Goal: Transaction & Acquisition: Book appointment/travel/reservation

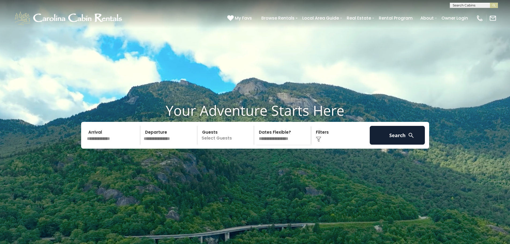
scroll to position [0, 0]
click at [466, 6] on input "text" at bounding box center [473, 5] width 47 height 5
type input "**********"
click at [463, 15] on li "Bald Mountain Lodge" at bounding box center [474, 12] width 48 height 5
click at [493, 5] on img "submit" at bounding box center [494, 5] width 4 height 4
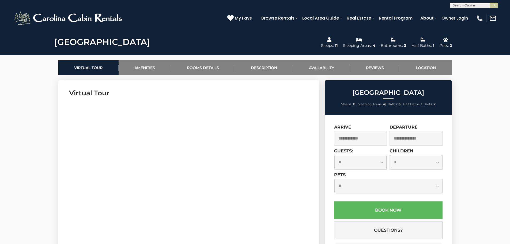
scroll to position [223, 0]
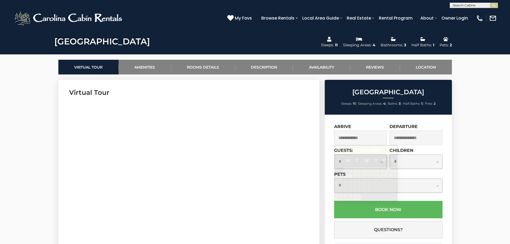
click at [349, 135] on input "text" at bounding box center [360, 137] width 53 height 15
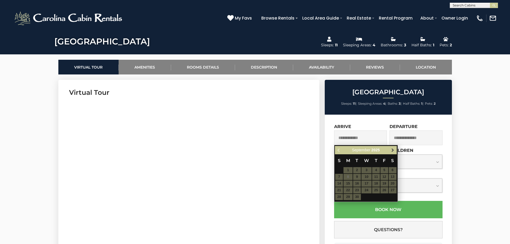
click at [393, 149] on span "Next" at bounding box center [392, 150] width 4 height 4
click at [348, 190] on table "S M T W T F S 1 2 3 4 5 6 7 8 9 10 11 12 13 14 15 16 17 18 19 20 21 22 23 24 25…" at bounding box center [366, 177] width 62 height 46
click at [359, 189] on table "S M T W T F S 1 2 3 4 5 6 7 8 9 10 11 12 13 14 15 16 17 18 19 20 21 22 23 24 25…" at bounding box center [366, 177] width 62 height 46
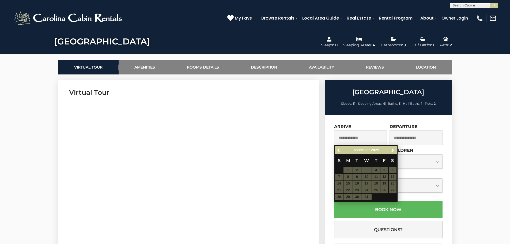
click at [372, 189] on table "S M T W T F S 1 2 3 4 5 6 7 8 9 10 11 12 13 14 15 16 17 18 19 20 21 22 23 24 25…" at bounding box center [366, 177] width 62 height 46
click at [356, 139] on input "text" at bounding box center [360, 137] width 53 height 15
click at [396, 138] on input "text" at bounding box center [415, 137] width 53 height 15
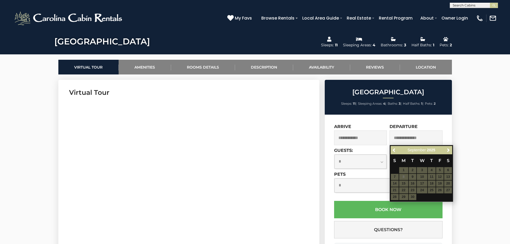
click at [403, 171] on table "S M T W T F S 1 2 3 4 5 6 7 8 9 10 11 12 13 14 15 16 17 18 19 20 21 22 23 24 25…" at bounding box center [421, 177] width 62 height 46
click at [403, 178] on table "S M T W T F S 1 2 3 4 5 6 7 8 9 10 11 12 13 14 15 16 17 18 19 20 21 22 23 24 25…" at bounding box center [421, 177] width 62 height 46
click at [402, 187] on table "S M T W T F S 1 2 3 4 5 6 7 8 9 10 11 12 13 14 15 16 17 18 19 20 21 22 23 24 25…" at bounding box center [421, 177] width 62 height 46
click at [343, 139] on input "text" at bounding box center [360, 137] width 53 height 15
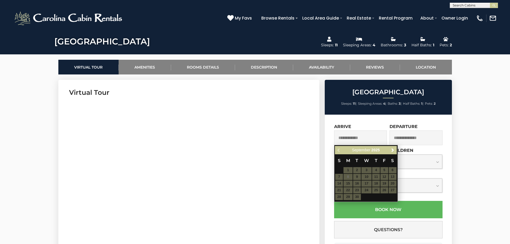
click at [380, 150] on div "September 2025" at bounding box center [365, 150] width 44 height 7
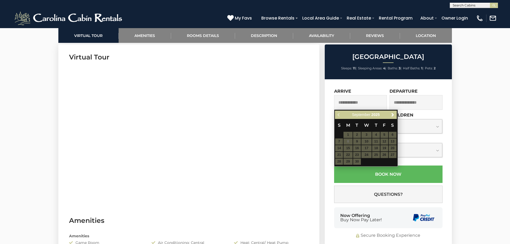
scroll to position [259, 0]
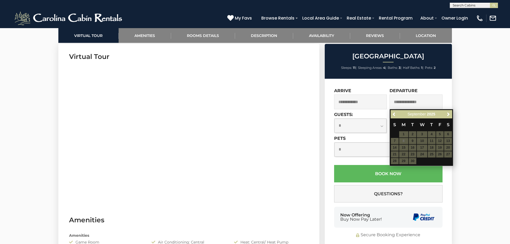
click at [374, 151] on select "**********" at bounding box center [388, 149] width 108 height 14
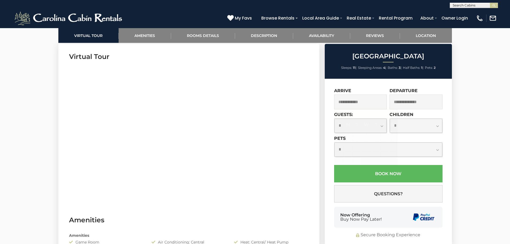
click at [358, 96] on input "text" at bounding box center [360, 101] width 53 height 15
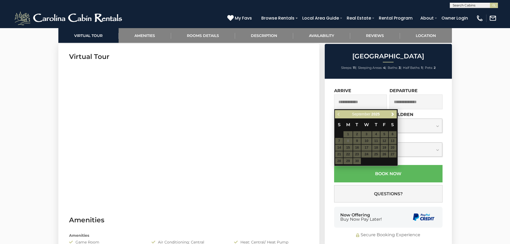
click at [347, 135] on table "S M T W T F S 1 2 3 4 5 6 7 8 9 10 11 12 13 14 15 16 17 18 19 20 21 22 23 24 25…" at bounding box center [366, 141] width 62 height 46
click at [365, 137] on table "S M T W T F S 1 2 3 4 5 6 7 8 9 10 11 12 13 14 15 16 17 18 19 20 21 22 23 24 25…" at bounding box center [366, 141] width 62 height 46
drag, startPoint x: 360, startPoint y: 143, endPoint x: 363, endPoint y: 141, distance: 3.6
click at [360, 143] on table "S M T W T F S 1 2 3 4 5 6 7 8 9 10 11 12 13 14 15 16 17 18 19 20 21 22 23 24 25…" at bounding box center [366, 141] width 62 height 46
click at [373, 81] on div "**********" at bounding box center [387, 163] width 127 height 169
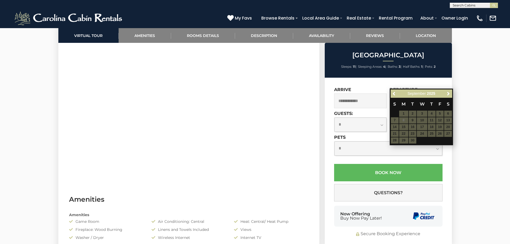
scroll to position [276, 0]
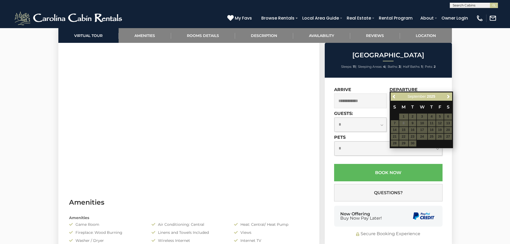
click at [344, 118] on select "**********" at bounding box center [360, 124] width 52 height 14
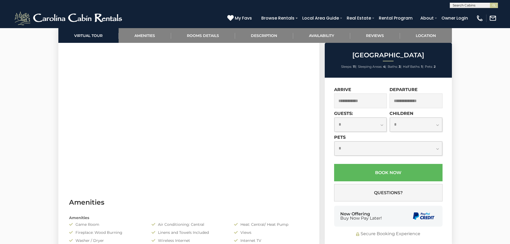
click at [375, 123] on select "**********" at bounding box center [360, 124] width 52 height 14
select select "*"
click at [334, 117] on select "**********" at bounding box center [360, 124] width 52 height 14
click at [349, 98] on input "text" at bounding box center [360, 100] width 53 height 15
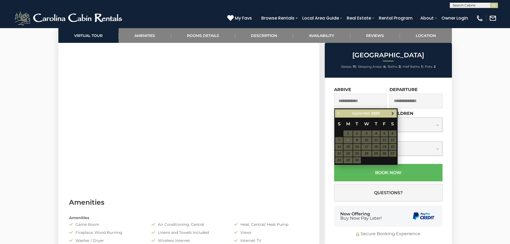
click at [390, 112] on span "Next" at bounding box center [392, 113] width 4 height 4
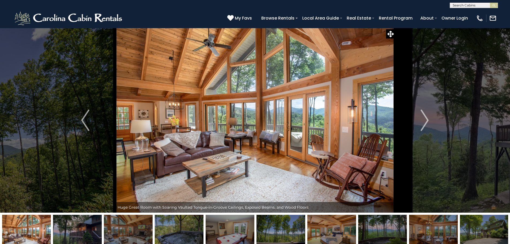
scroll to position [238, 0]
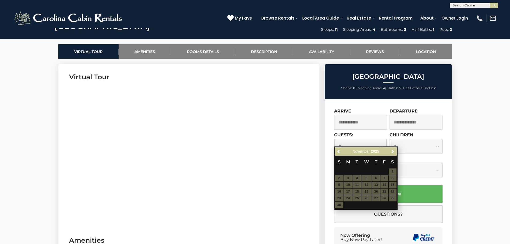
click at [238, 17] on span "My Favs" at bounding box center [243, 18] width 17 height 7
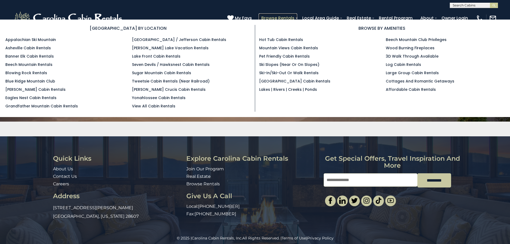
click at [289, 16] on link "Browse Rentals" at bounding box center [277, 17] width 39 height 9
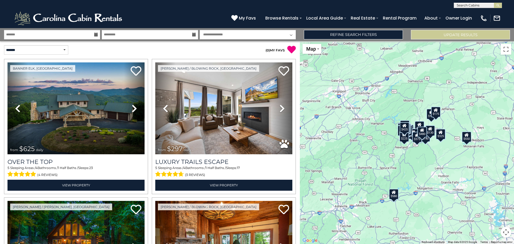
click at [97, 33] on icon at bounding box center [96, 35] width 4 height 4
click at [48, 35] on input "text" at bounding box center [52, 34] width 96 height 9
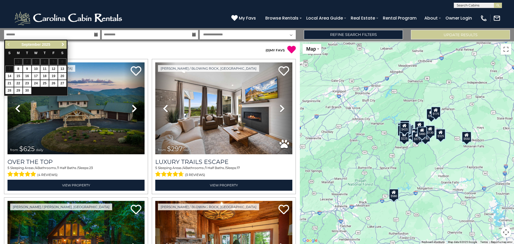
click at [63, 44] on span "Next" at bounding box center [63, 44] width 4 height 4
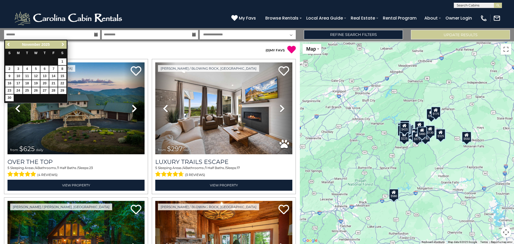
click at [63, 44] on span "Next" at bounding box center [63, 44] width 4 height 4
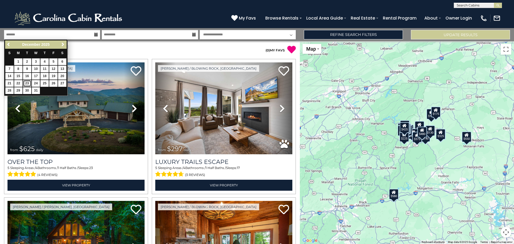
click at [28, 84] on link "23" at bounding box center [27, 83] width 8 height 7
type input "********"
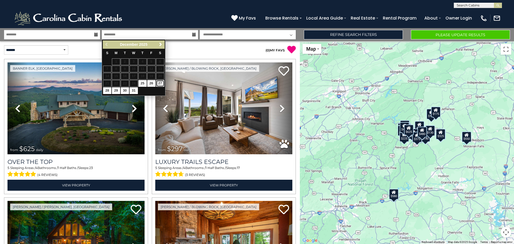
click at [161, 83] on link "27" at bounding box center [160, 83] width 8 height 7
type input "********"
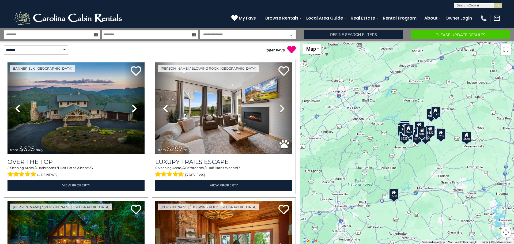
click at [236, 34] on select "**********" at bounding box center [248, 34] width 96 height 9
select select "*"
click at [200, 30] on select "**********" at bounding box center [248, 34] width 96 height 9
click at [349, 34] on link "Refine Search Filters" at bounding box center [353, 34] width 99 height 9
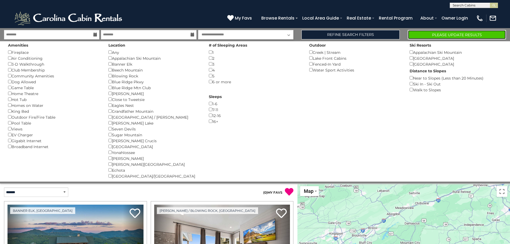
click at [457, 34] on button "Please Update Results" at bounding box center [456, 34] width 98 height 9
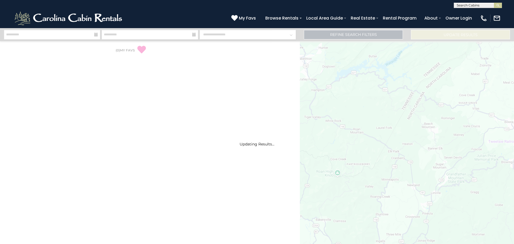
select select "*"
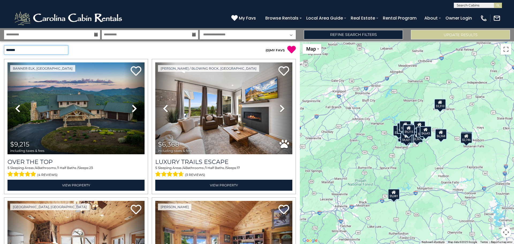
click at [63, 48] on select "**********" at bounding box center [36, 49] width 64 height 9
select select "*****"
click at [4, 45] on select "**********" at bounding box center [36, 49] width 64 height 9
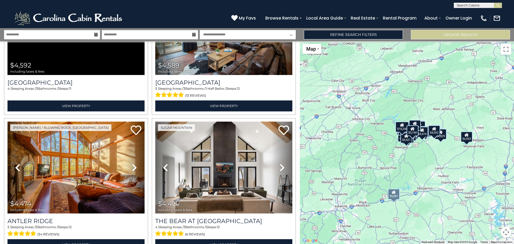
scroll to position [1907, 0]
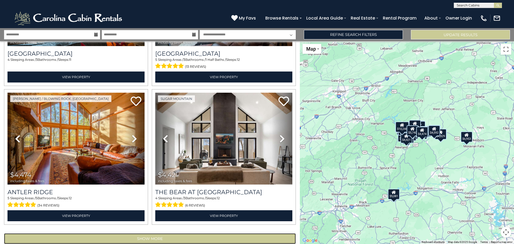
click at [149, 233] on button "Show More" at bounding box center [150, 238] width 292 height 11
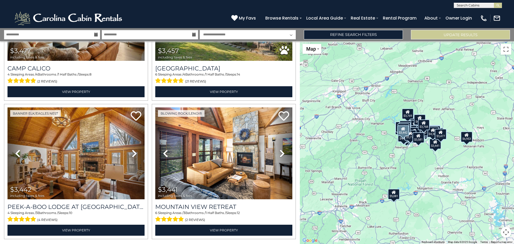
scroll to position [3969, 0]
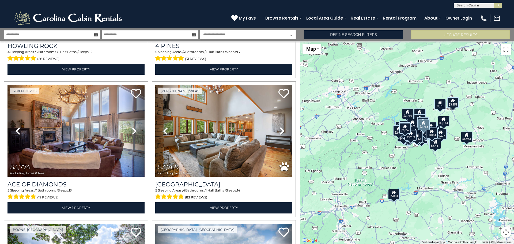
scroll to position [3149, 0]
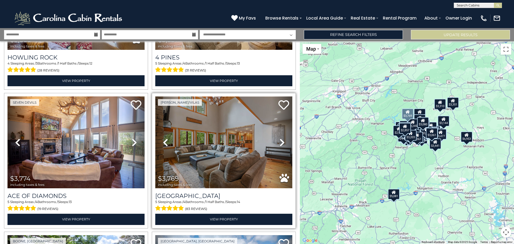
click at [223, 123] on img at bounding box center [223, 142] width 137 height 92
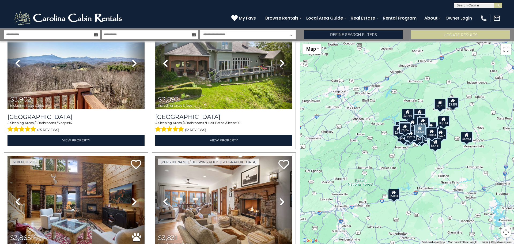
scroll to position [2944, 0]
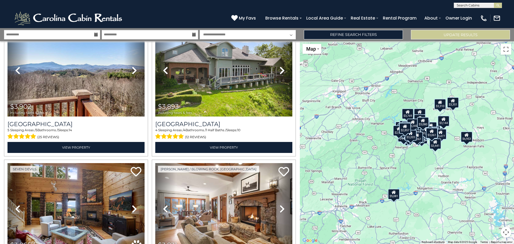
click at [193, 35] on icon at bounding box center [194, 35] width 4 height 4
click at [194, 35] on icon at bounding box center [194, 35] width 4 height 4
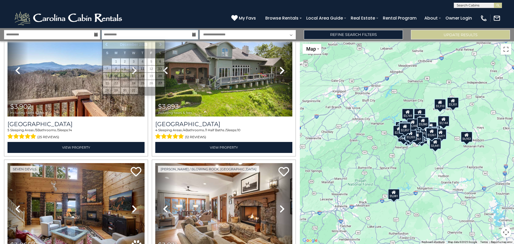
click at [107, 33] on input "**********" at bounding box center [150, 34] width 96 height 9
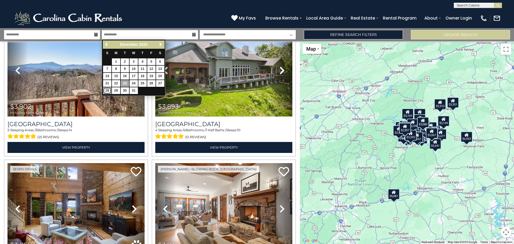
click at [109, 91] on link "28" at bounding box center [107, 90] width 8 height 7
type input "********"
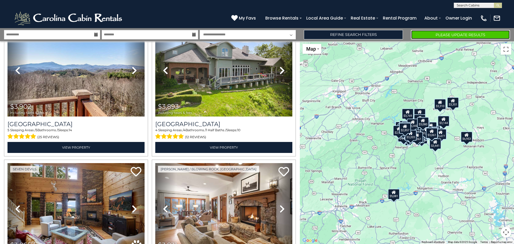
click at [452, 35] on button "Please Update Results" at bounding box center [460, 34] width 99 height 9
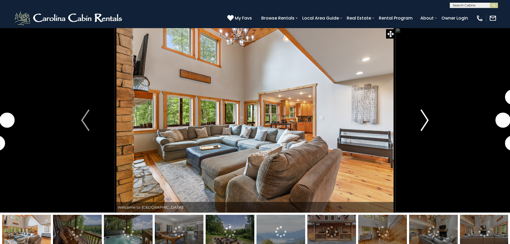
click at [425, 121] on img "Next" at bounding box center [424, 119] width 8 height 21
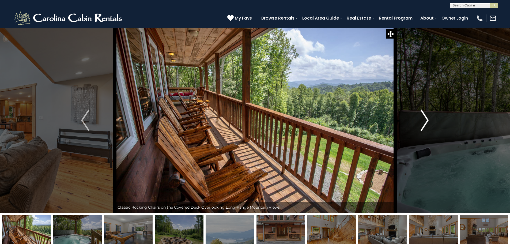
click at [425, 122] on img "Next" at bounding box center [424, 119] width 8 height 21
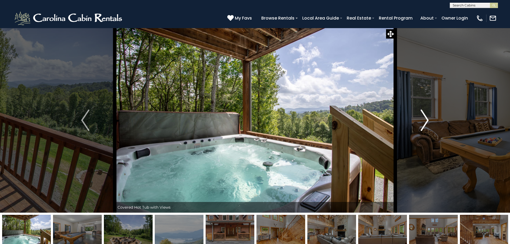
click at [425, 122] on img "Next" at bounding box center [424, 119] width 8 height 21
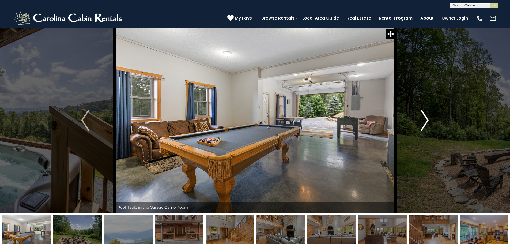
click at [425, 122] on img "Next" at bounding box center [424, 119] width 8 height 21
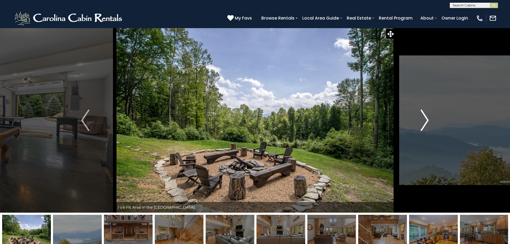
click at [425, 122] on img "Next" at bounding box center [424, 119] width 8 height 21
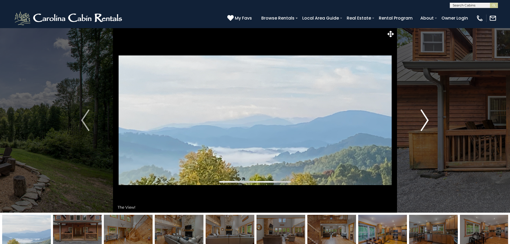
click at [425, 122] on img "Next" at bounding box center [424, 119] width 8 height 21
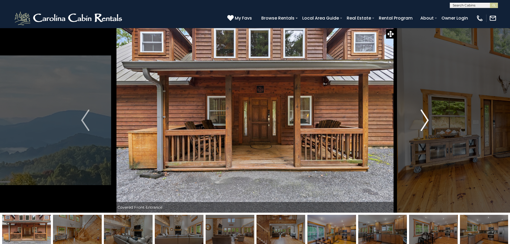
click at [425, 122] on img "Next" at bounding box center [424, 119] width 8 height 21
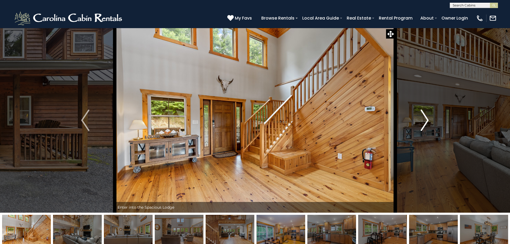
click at [425, 122] on img "Next" at bounding box center [424, 119] width 8 height 21
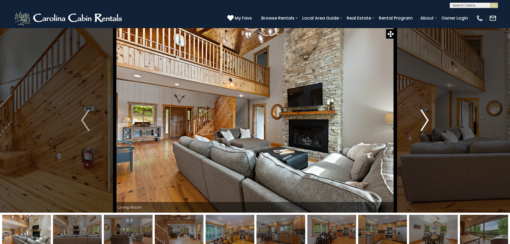
click at [425, 122] on img "Next" at bounding box center [424, 119] width 8 height 21
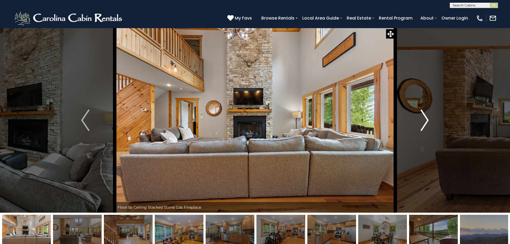
click at [425, 122] on img "Next" at bounding box center [424, 119] width 8 height 21
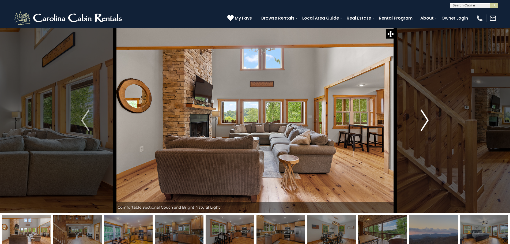
click at [425, 122] on img "Next" at bounding box center [424, 119] width 8 height 21
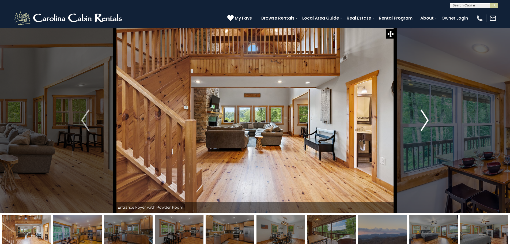
click at [425, 122] on img "Next" at bounding box center [424, 119] width 8 height 21
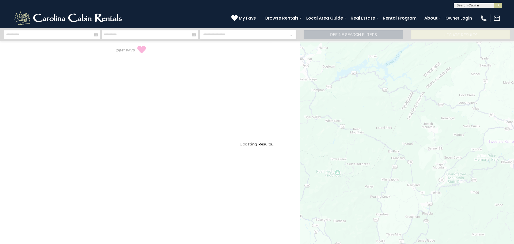
select select "*"
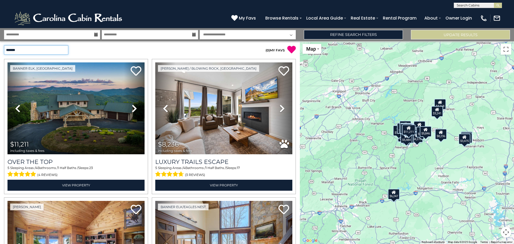
click at [64, 49] on select "**********" at bounding box center [36, 49] width 64 height 9
select select "*****"
click at [4, 45] on select "**********" at bounding box center [36, 49] width 64 height 9
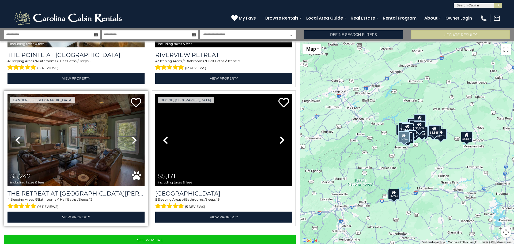
scroll to position [1907, 0]
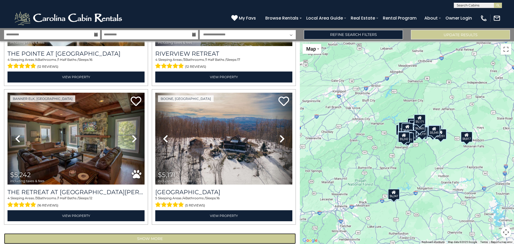
click at [154, 233] on button "Show More" at bounding box center [150, 238] width 292 height 11
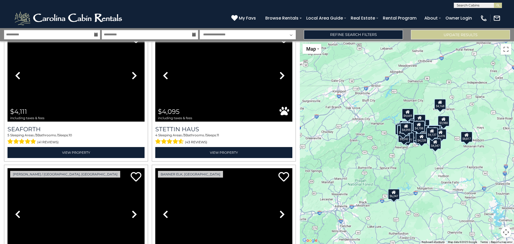
scroll to position [3931, 0]
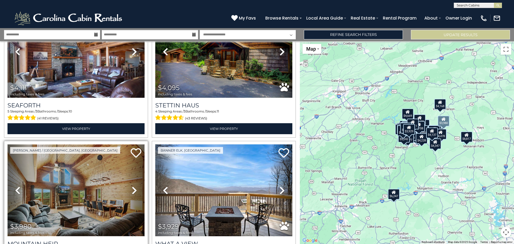
click at [74, 174] on img at bounding box center [75, 190] width 137 height 92
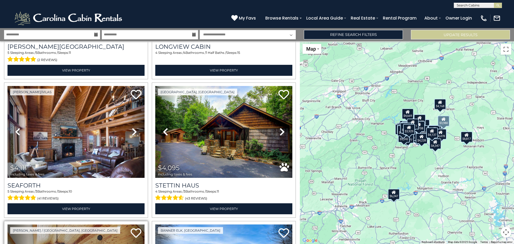
scroll to position [3851, 0]
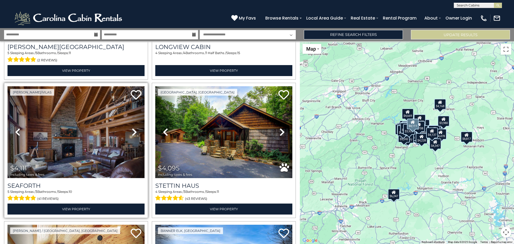
click at [69, 112] on img at bounding box center [75, 132] width 137 height 92
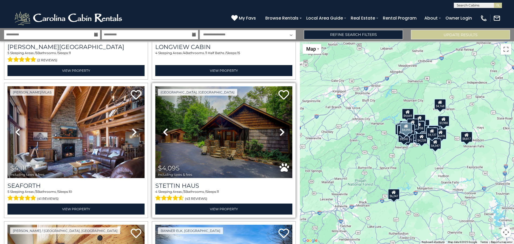
click at [220, 121] on img at bounding box center [223, 132] width 137 height 92
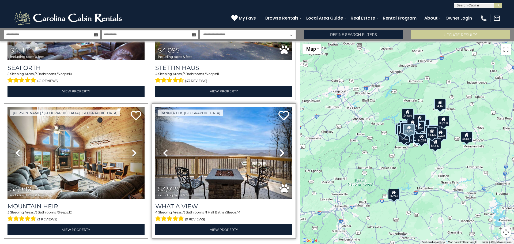
scroll to position [3969, 0]
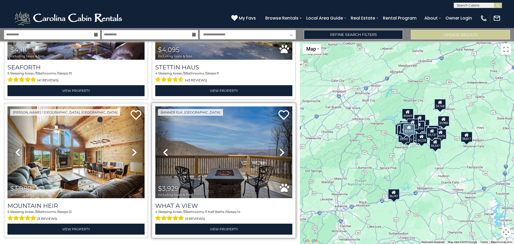
click at [234, 120] on img at bounding box center [223, 152] width 137 height 92
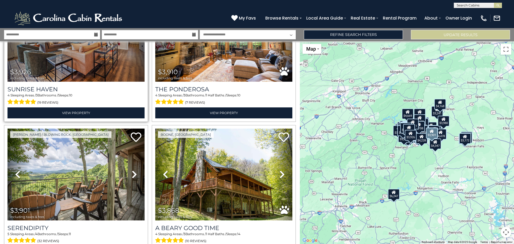
scroll to position [4228, 0]
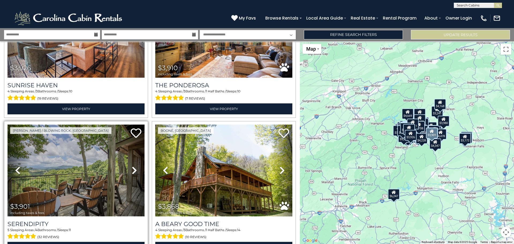
click at [72, 133] on img at bounding box center [75, 170] width 137 height 92
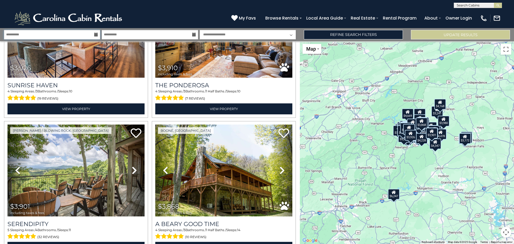
click at [72, 34] on input "**********" at bounding box center [52, 34] width 96 height 9
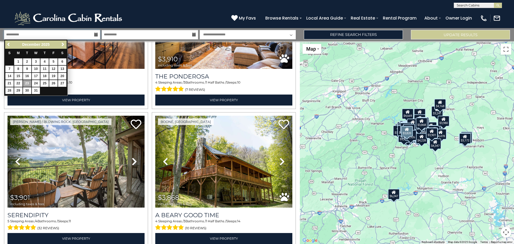
scroll to position [4210, 0]
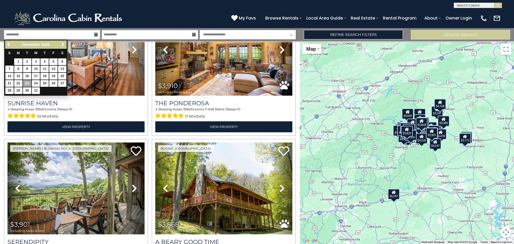
click at [194, 34] on icon at bounding box center [194, 35] width 4 height 4
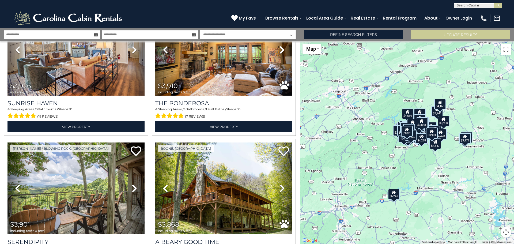
click at [194, 34] on icon at bounding box center [194, 35] width 4 height 4
click at [97, 34] on icon at bounding box center [96, 35] width 4 height 4
drag, startPoint x: 107, startPoint y: 35, endPoint x: 116, endPoint y: 35, distance: 9.1
click at [107, 35] on input "**********" at bounding box center [150, 34] width 96 height 9
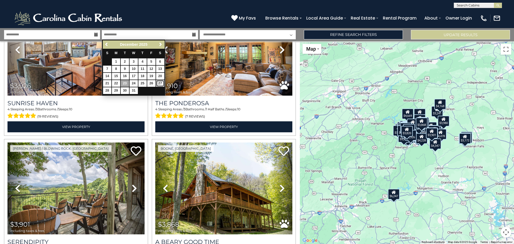
click at [160, 84] on link "27" at bounding box center [160, 83] width 8 height 7
type input "********"
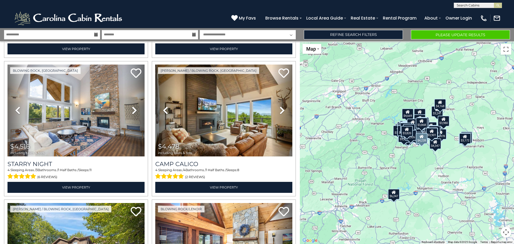
scroll to position [3042, 0]
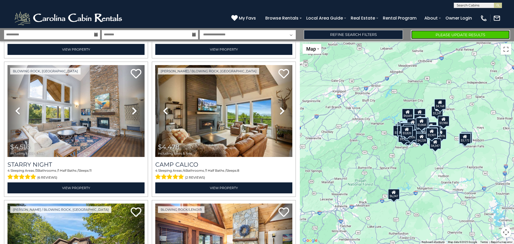
click at [471, 35] on button "Please Update Results" at bounding box center [460, 34] width 99 height 9
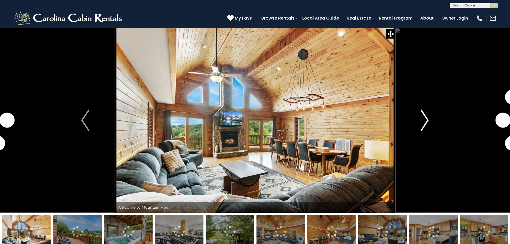
click at [423, 122] on img "Next" at bounding box center [424, 119] width 8 height 21
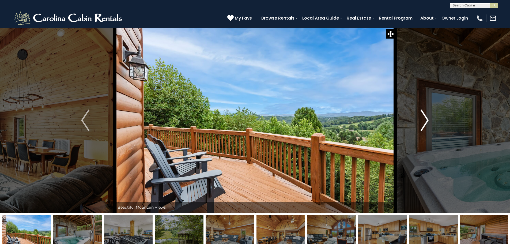
click at [423, 122] on img "Next" at bounding box center [424, 119] width 8 height 21
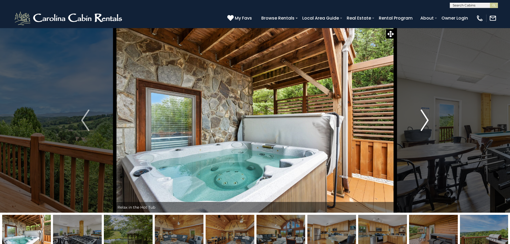
click at [423, 122] on img "Next" at bounding box center [424, 119] width 8 height 21
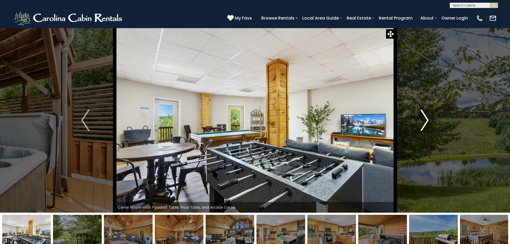
click at [423, 122] on img "Next" at bounding box center [424, 119] width 8 height 21
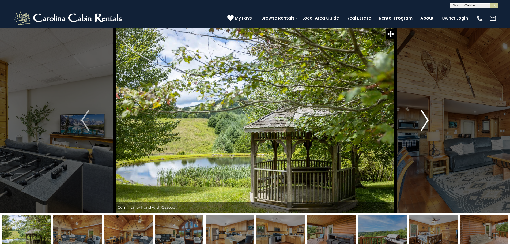
click at [423, 122] on img "Next" at bounding box center [424, 119] width 8 height 21
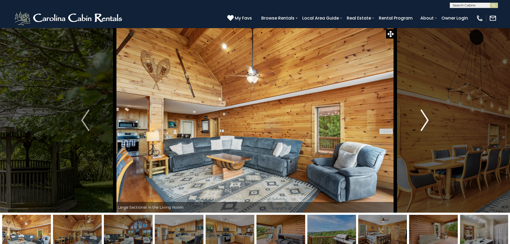
click at [423, 122] on img "Next" at bounding box center [424, 119] width 8 height 21
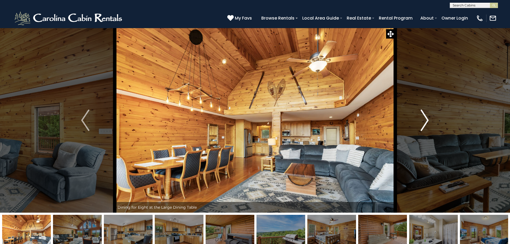
click at [423, 122] on img "Next" at bounding box center [424, 119] width 8 height 21
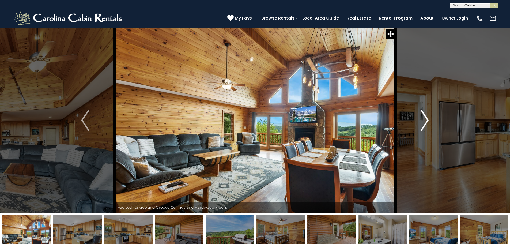
click at [423, 122] on img "Next" at bounding box center [424, 119] width 8 height 21
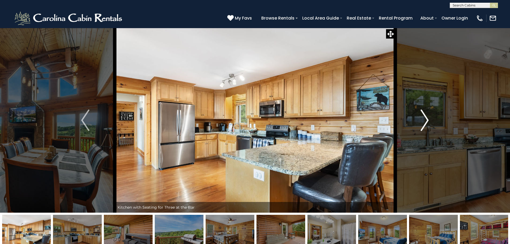
click at [423, 122] on img "Next" at bounding box center [424, 119] width 8 height 21
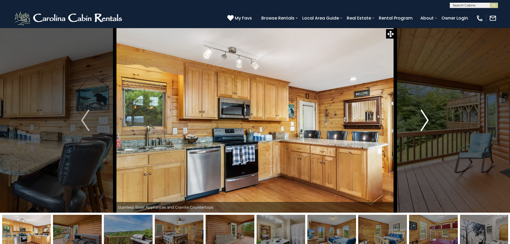
click at [423, 122] on img "Next" at bounding box center [424, 119] width 8 height 21
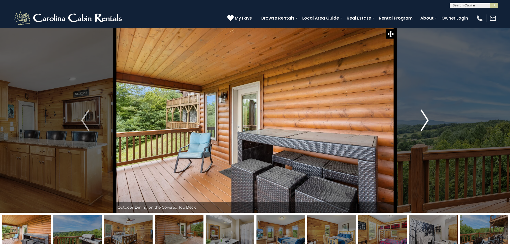
click at [423, 122] on img "Next" at bounding box center [424, 119] width 8 height 21
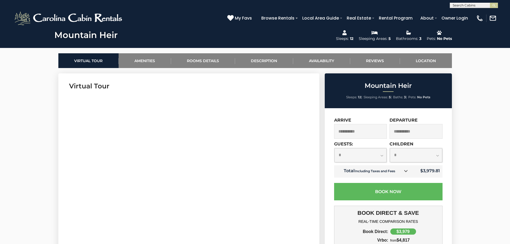
scroll to position [223, 0]
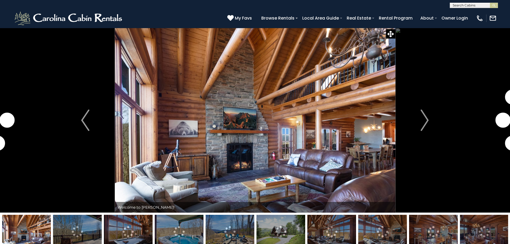
click at [71, 228] on img at bounding box center [77, 231] width 49 height 33
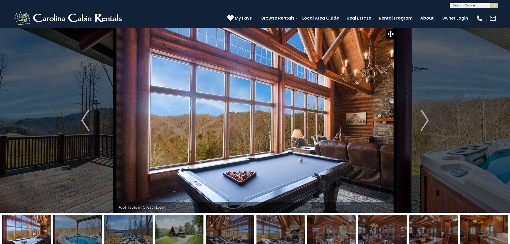
drag, startPoint x: 247, startPoint y: 146, endPoint x: 44, endPoint y: 136, distance: 203.2
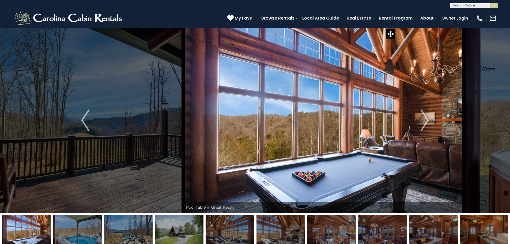
drag, startPoint x: 143, startPoint y: 139, endPoint x: 294, endPoint y: 151, distance: 152.1
click at [294, 151] on img at bounding box center [323, 120] width 280 height 185
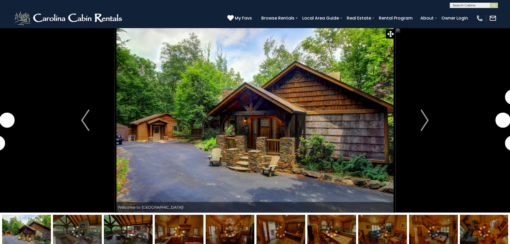
click at [75, 225] on img at bounding box center [77, 231] width 49 height 33
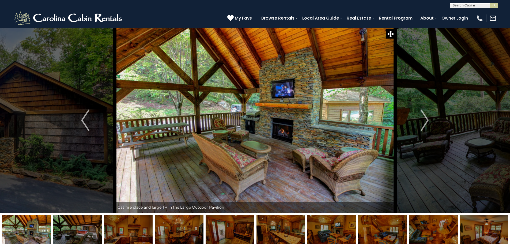
click at [122, 228] on img at bounding box center [128, 231] width 49 height 33
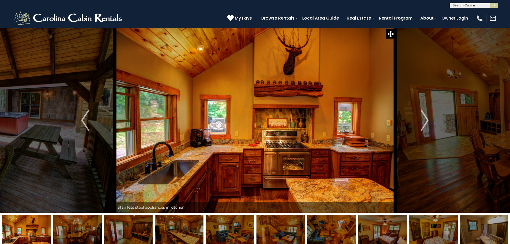
click at [169, 229] on img at bounding box center [179, 231] width 49 height 33
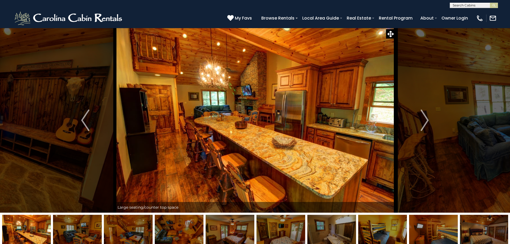
click at [216, 227] on img at bounding box center [229, 231] width 49 height 33
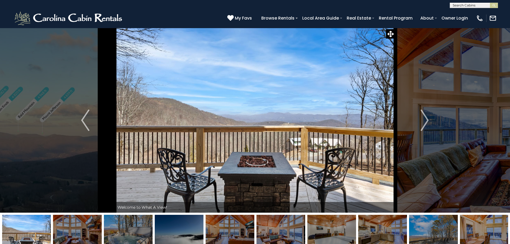
click at [229, 229] on img at bounding box center [229, 231] width 49 height 33
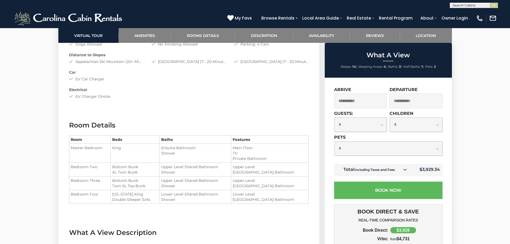
scroll to position [588, 0]
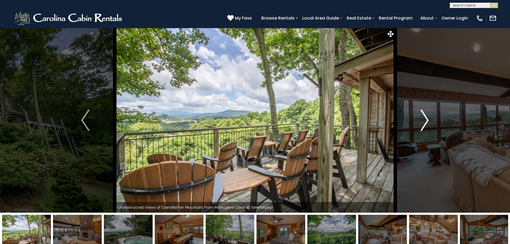
click at [419, 127] on button "Next" at bounding box center [424, 120] width 59 height 185
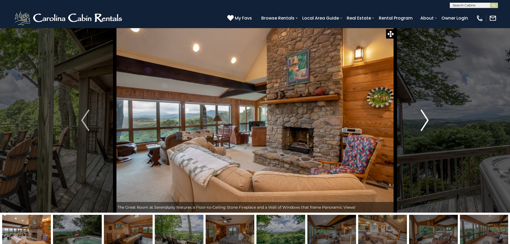
click at [419, 127] on button "Next" at bounding box center [424, 120] width 59 height 185
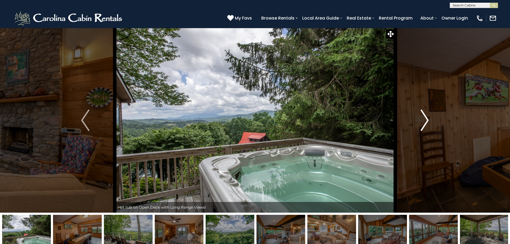
click at [419, 127] on button "Next" at bounding box center [424, 120] width 59 height 185
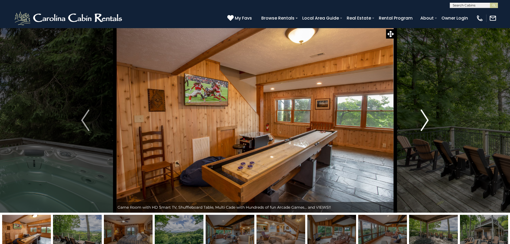
click at [419, 127] on button "Next" at bounding box center [424, 120] width 59 height 185
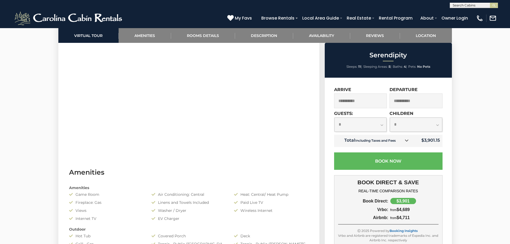
scroll to position [303, 0]
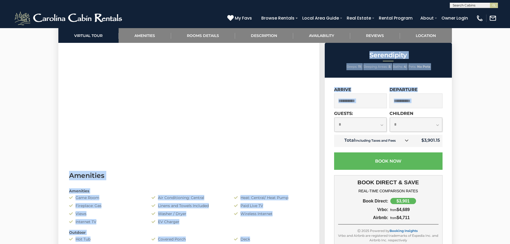
drag, startPoint x: 332, startPoint y: 112, endPoint x: 293, endPoint y: 106, distance: 39.5
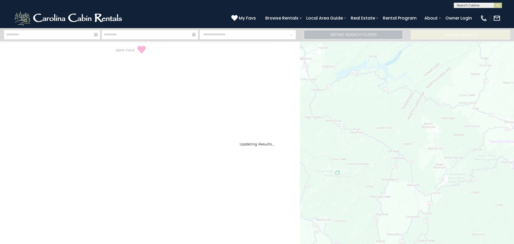
select select "*"
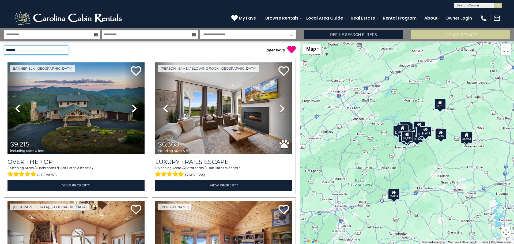
click at [61, 50] on select "**********" at bounding box center [36, 49] width 64 height 9
select select "*****"
click at [4, 45] on select "**********" at bounding box center [36, 49] width 64 height 9
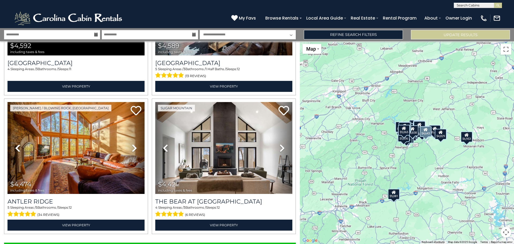
scroll to position [1907, 0]
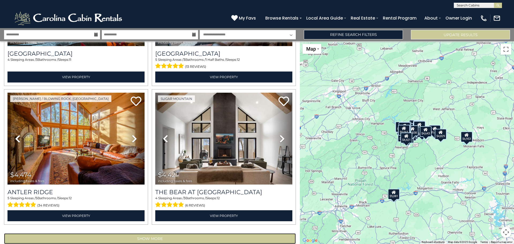
click at [159, 233] on button "Show More" at bounding box center [150, 238] width 292 height 11
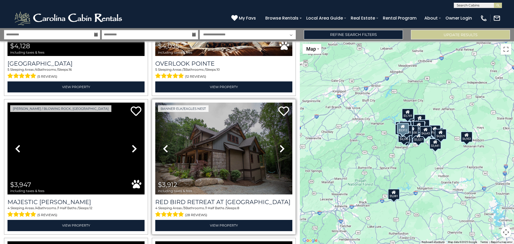
scroll to position [2736, 0]
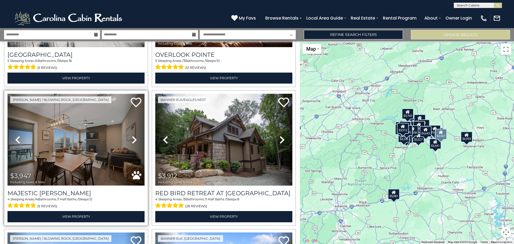
click at [72, 118] on img at bounding box center [75, 140] width 137 height 92
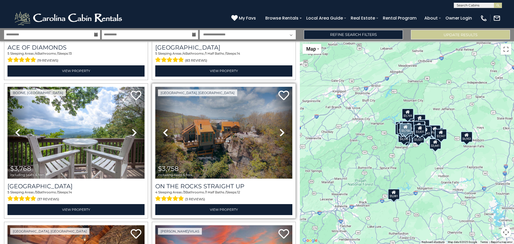
scroll to position [3316, 0]
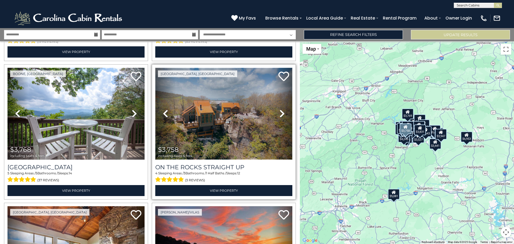
click at [210, 99] on img at bounding box center [223, 114] width 137 height 92
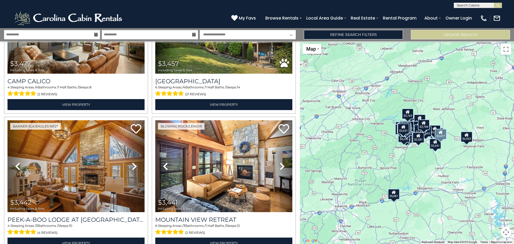
scroll to position [3969, 0]
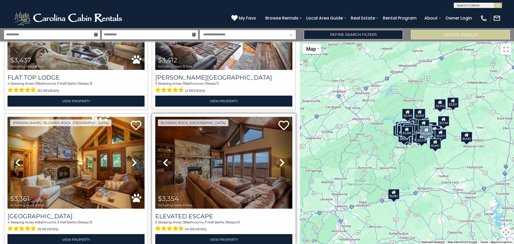
scroll to position [4245, 0]
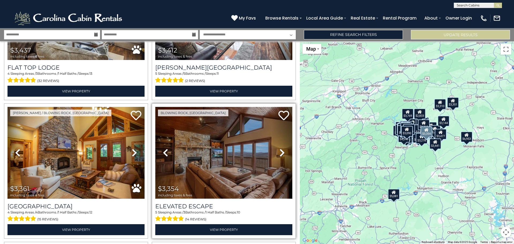
click at [232, 126] on img at bounding box center [223, 153] width 137 height 92
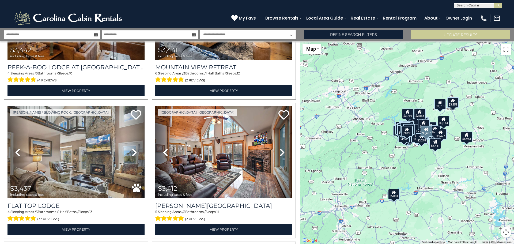
scroll to position [4103, 0]
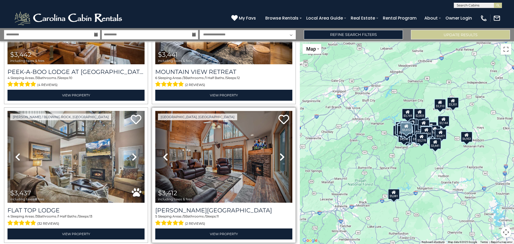
click at [234, 134] on img at bounding box center [223, 157] width 137 height 92
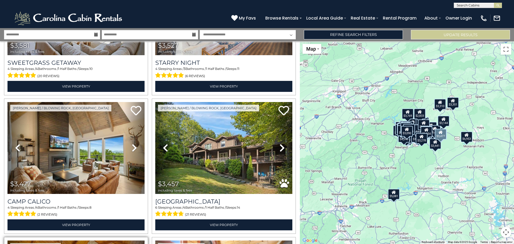
scroll to position [3826, 0]
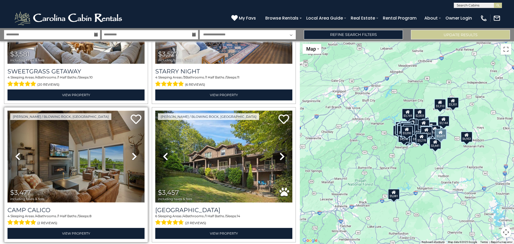
click at [87, 135] on img at bounding box center [75, 156] width 137 height 92
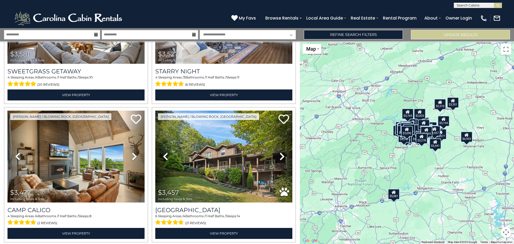
click at [194, 35] on icon at bounding box center [194, 35] width 4 height 4
click at [126, 35] on input "**********" at bounding box center [150, 34] width 96 height 9
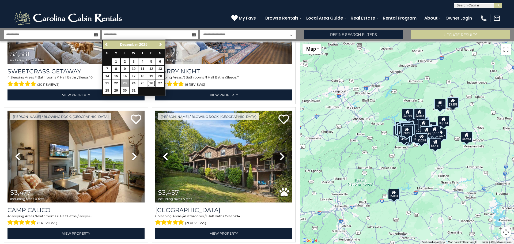
click at [151, 83] on link "26" at bounding box center [151, 83] width 8 height 7
type input "********"
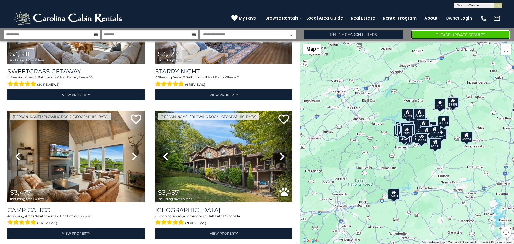
click at [436, 36] on button "Please Update Results" at bounding box center [460, 34] width 99 height 9
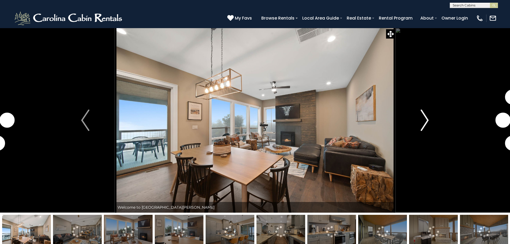
click at [423, 121] on img "Next" at bounding box center [424, 119] width 8 height 21
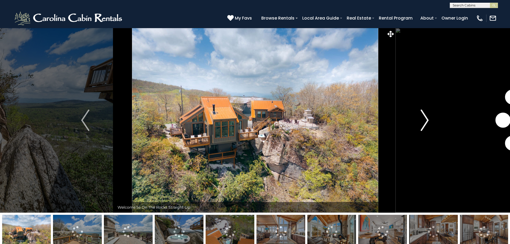
click at [425, 119] on img "Next" at bounding box center [424, 119] width 8 height 21
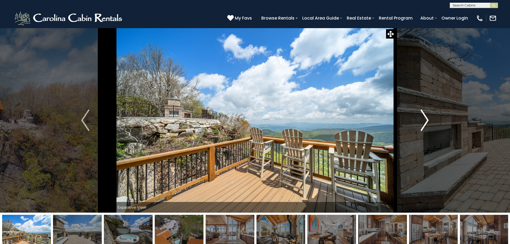
click at [425, 119] on img "Next" at bounding box center [424, 119] width 8 height 21
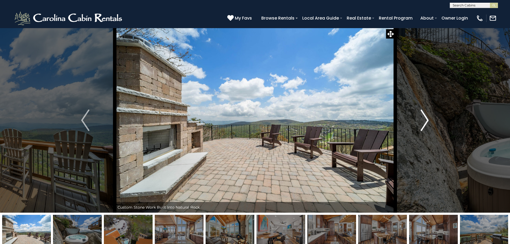
click at [425, 119] on img "Next" at bounding box center [424, 119] width 8 height 21
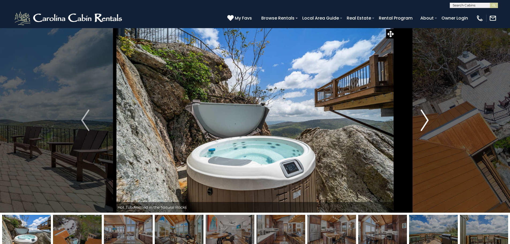
click at [425, 119] on img "Next" at bounding box center [424, 119] width 8 height 21
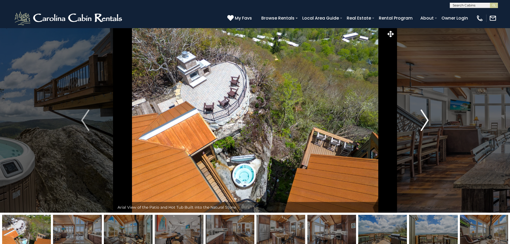
click at [425, 119] on img "Next" at bounding box center [424, 119] width 8 height 21
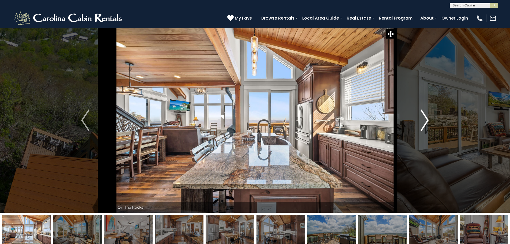
click at [425, 119] on img "Next" at bounding box center [424, 119] width 8 height 21
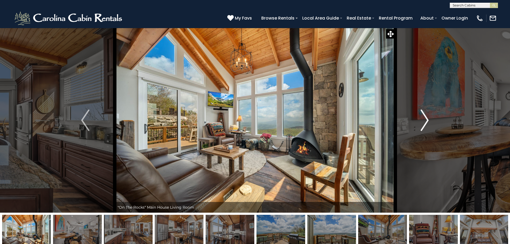
click at [425, 119] on img "Next" at bounding box center [424, 119] width 8 height 21
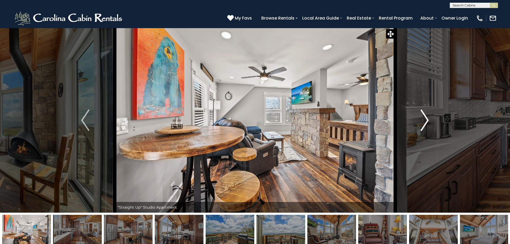
click at [425, 119] on img "Next" at bounding box center [424, 119] width 8 height 21
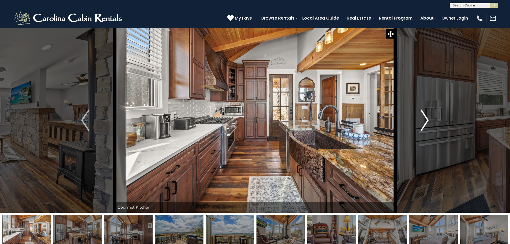
click at [425, 119] on img "Next" at bounding box center [424, 119] width 8 height 21
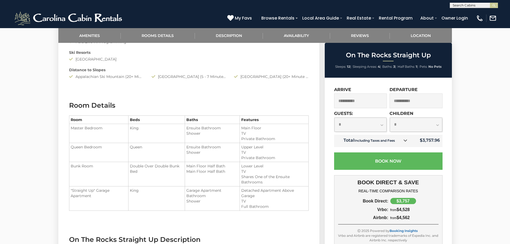
scroll to position [410, 0]
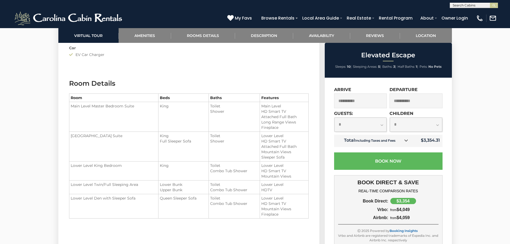
scroll to position [669, 0]
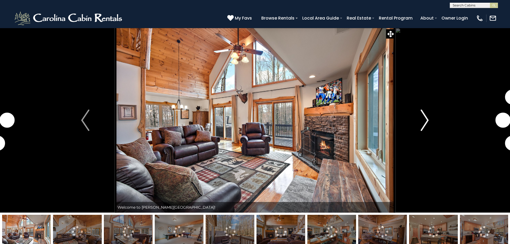
click at [421, 123] on img "Next" at bounding box center [424, 119] width 8 height 21
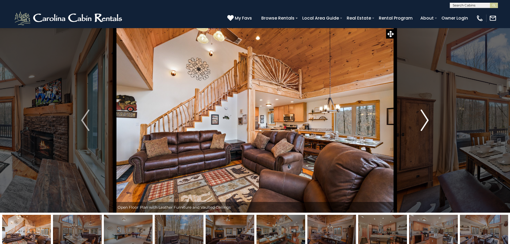
click at [421, 123] on img "Next" at bounding box center [424, 119] width 8 height 21
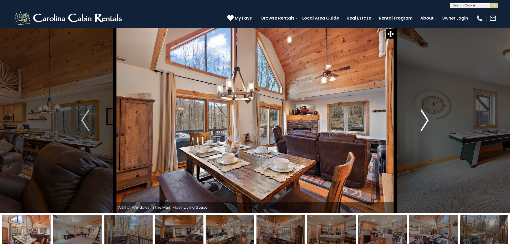
click at [421, 123] on img "Next" at bounding box center [424, 119] width 8 height 21
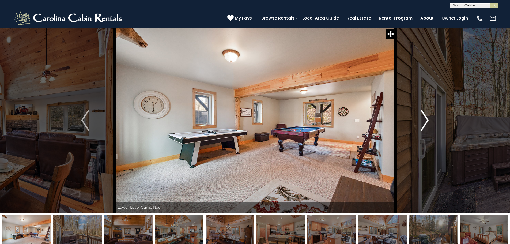
click at [421, 123] on img "Next" at bounding box center [424, 119] width 8 height 21
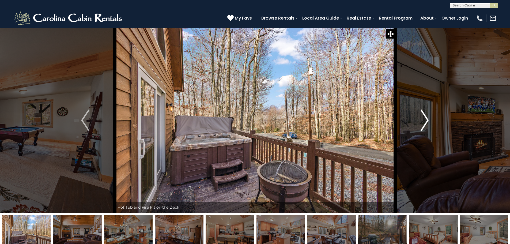
click at [421, 123] on img "Next" at bounding box center [424, 119] width 8 height 21
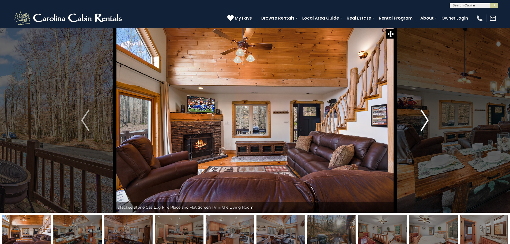
click at [421, 123] on img "Next" at bounding box center [424, 119] width 8 height 21
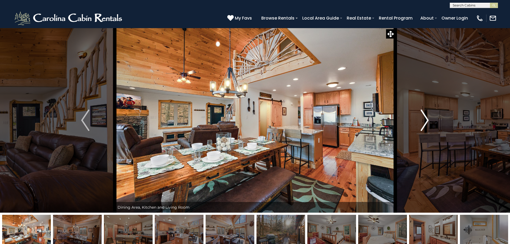
click at [428, 118] on img "Next" at bounding box center [424, 119] width 8 height 21
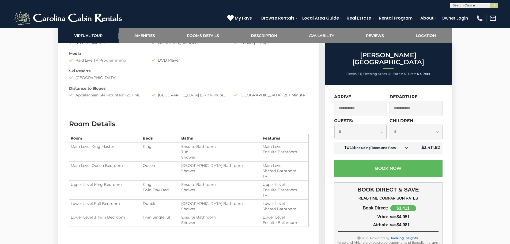
scroll to position [571, 0]
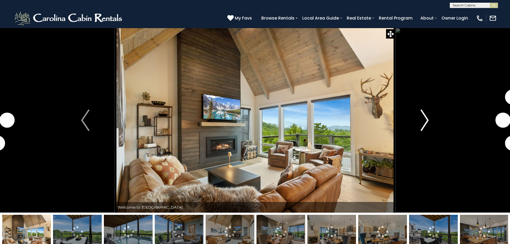
click at [427, 119] on img "Next" at bounding box center [424, 119] width 8 height 21
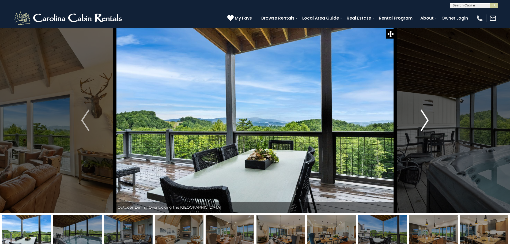
click at [427, 120] on img "Next" at bounding box center [424, 119] width 8 height 21
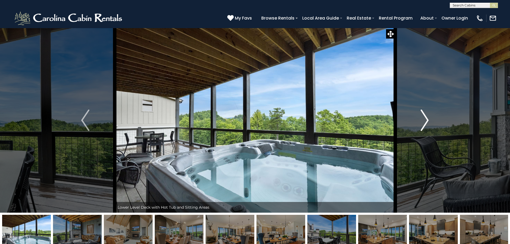
click at [427, 120] on img "Next" at bounding box center [424, 119] width 8 height 21
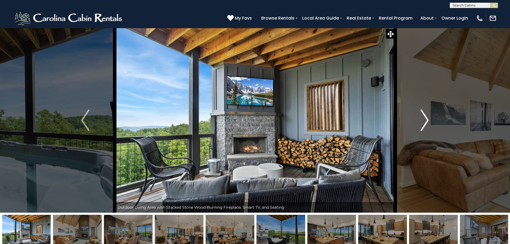
click at [427, 120] on img "Next" at bounding box center [424, 119] width 8 height 21
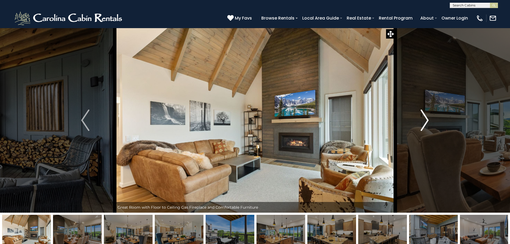
click at [427, 120] on img "Next" at bounding box center [424, 119] width 8 height 21
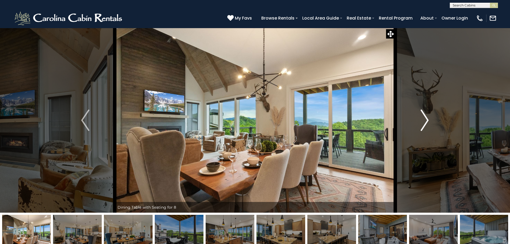
click at [427, 120] on img "Next" at bounding box center [424, 119] width 8 height 21
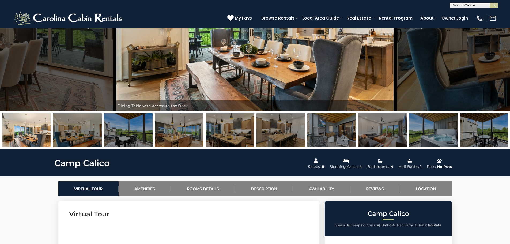
scroll to position [89, 0]
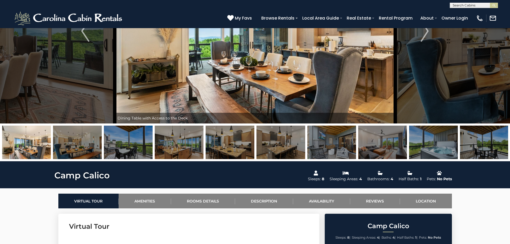
click at [176, 141] on img at bounding box center [179, 141] width 49 height 33
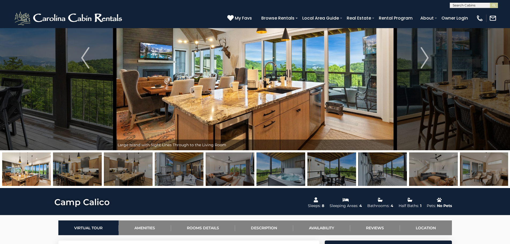
scroll to position [53, 0]
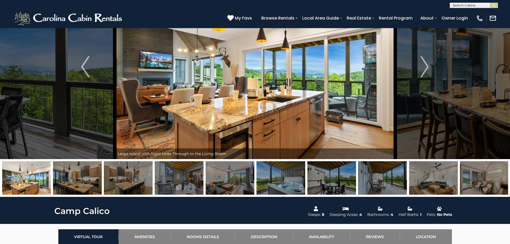
click at [232, 177] on img at bounding box center [229, 177] width 49 height 33
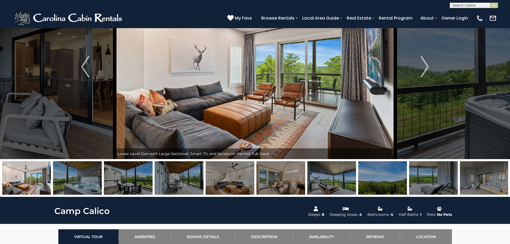
click at [236, 181] on img at bounding box center [229, 177] width 49 height 33
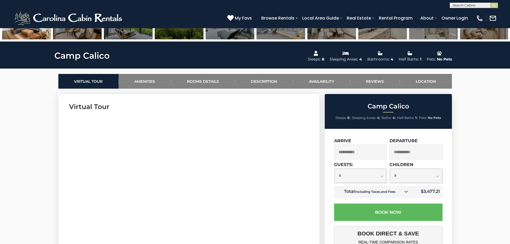
scroll to position [241, 0]
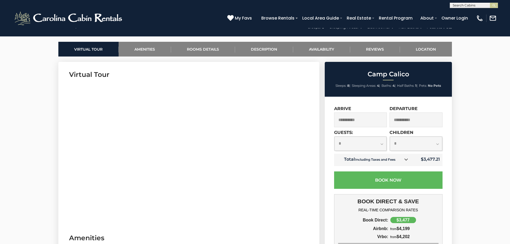
click at [400, 118] on input "**********" at bounding box center [415, 119] width 53 height 15
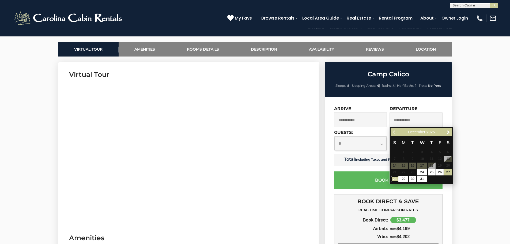
click at [393, 178] on link "28" at bounding box center [395, 179] width 8 height 6
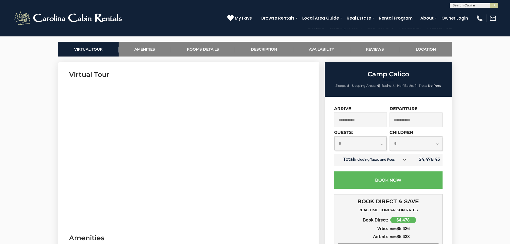
click at [409, 115] on input "**********" at bounding box center [415, 119] width 53 height 15
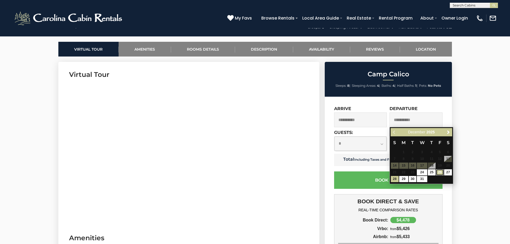
click at [439, 172] on link "26" at bounding box center [440, 172] width 8 height 6
type input "**********"
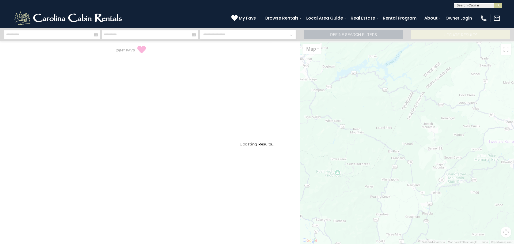
select select "*"
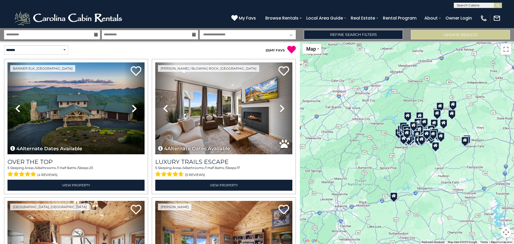
click at [97, 35] on icon at bounding box center [96, 35] width 4 height 4
click at [96, 35] on icon at bounding box center [96, 35] width 4 height 4
click at [49, 35] on input "**********" at bounding box center [52, 34] width 96 height 9
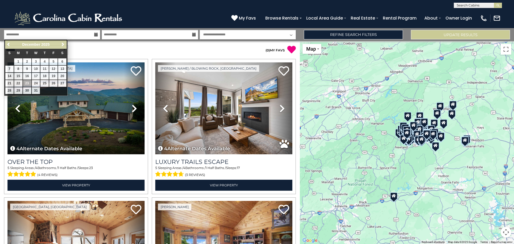
click at [193, 33] on icon at bounding box center [194, 35] width 4 height 4
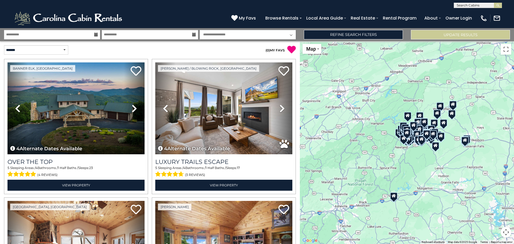
click at [193, 33] on icon at bounding box center [194, 35] width 4 height 4
click at [148, 33] on input "**********" at bounding box center [150, 34] width 96 height 9
